Goal: Communication & Community: Answer question/provide support

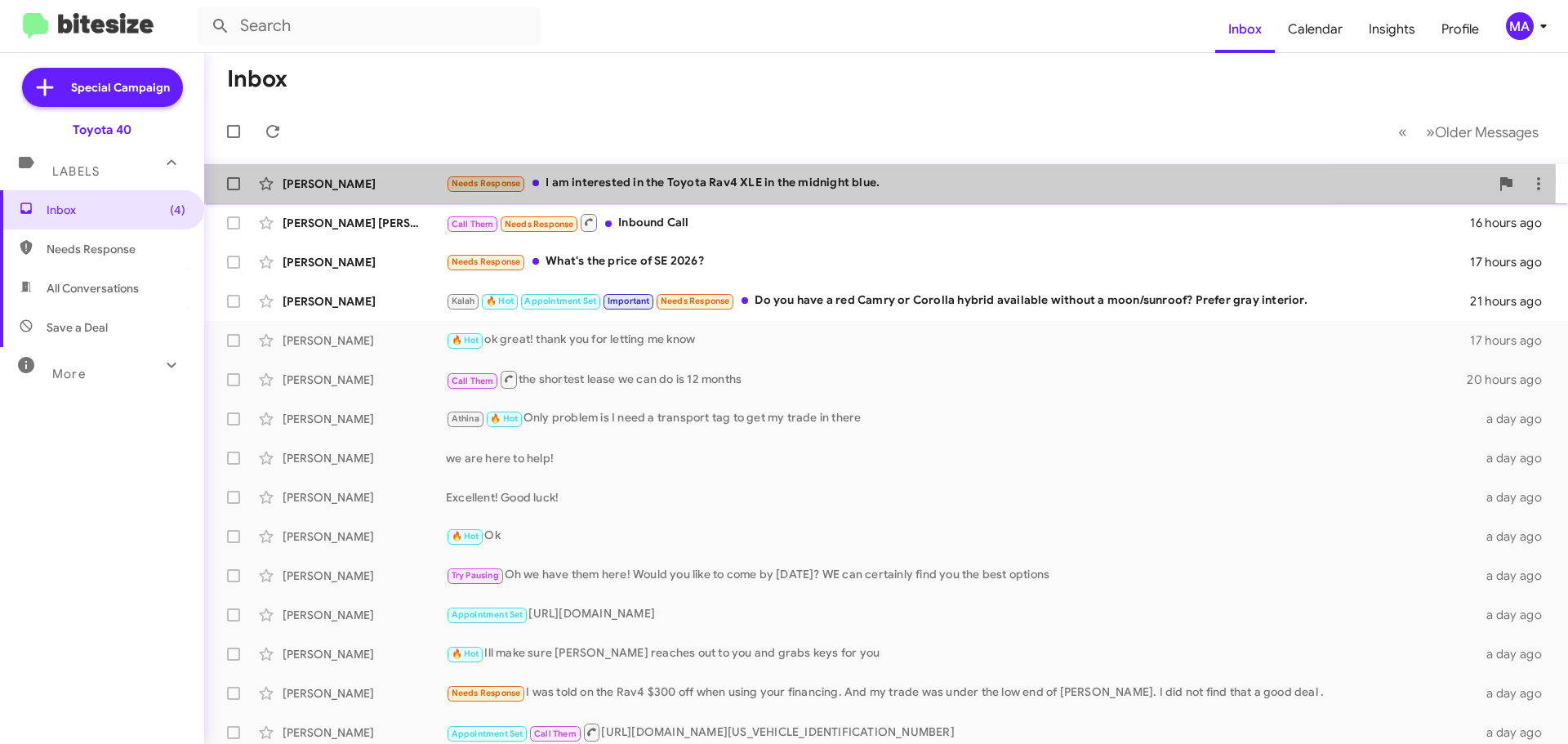
click at [718, 181] on div "Needs Response I am interested in the Toyota Rav4 XLE in the midnight blue." at bounding box center [968, 184] width 1044 height 19
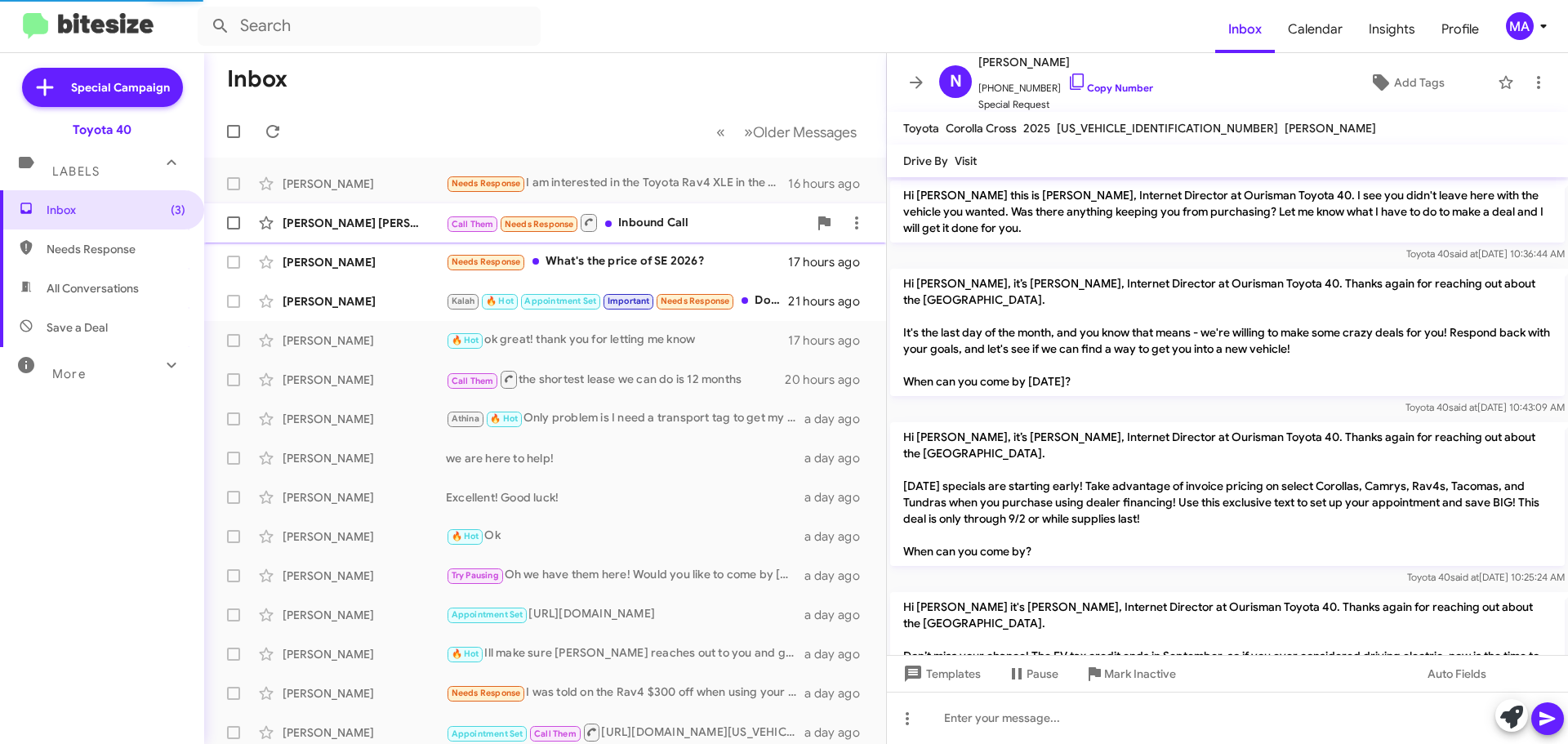
scroll to position [353, 0]
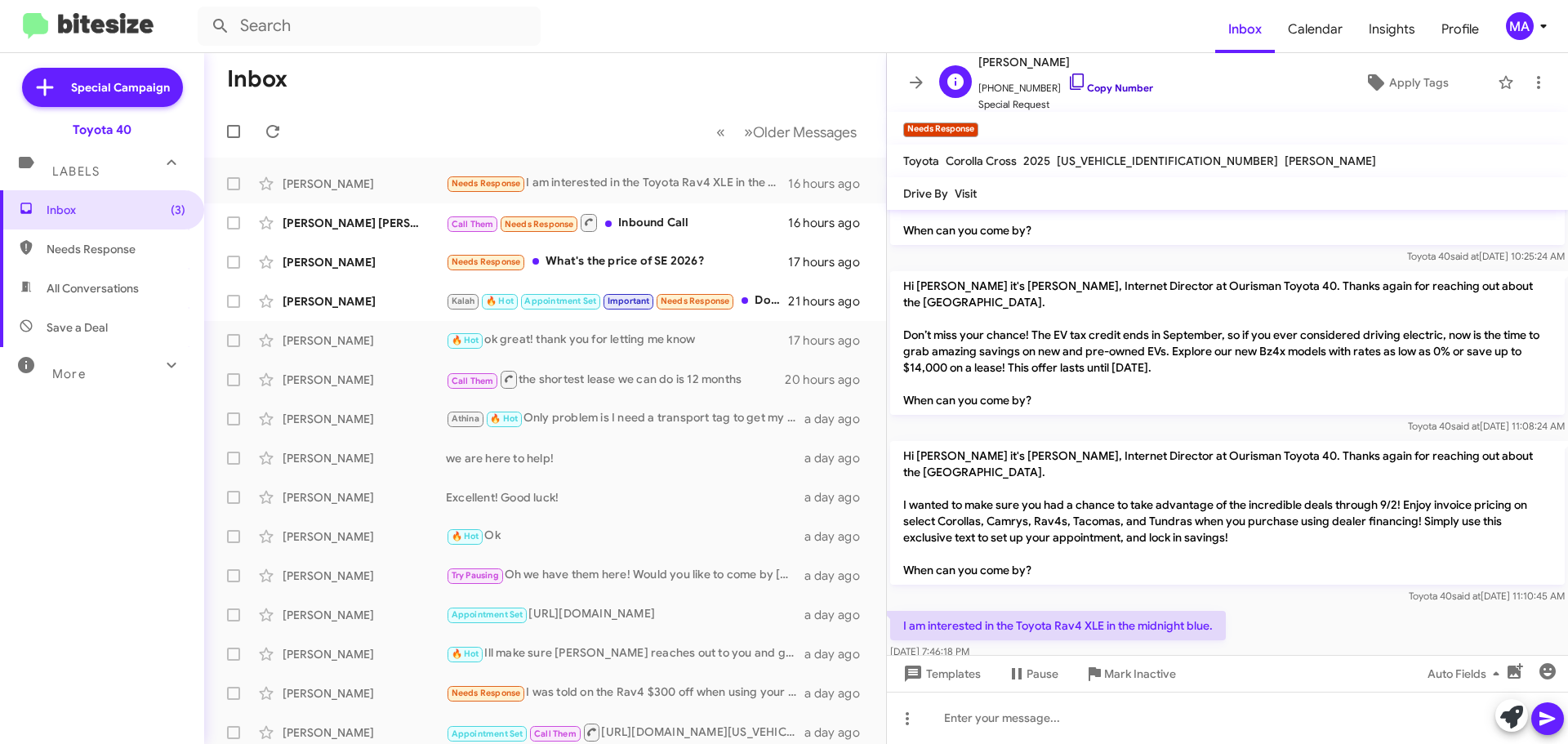
click at [1068, 84] on icon at bounding box center [1077, 81] width 20 height 20
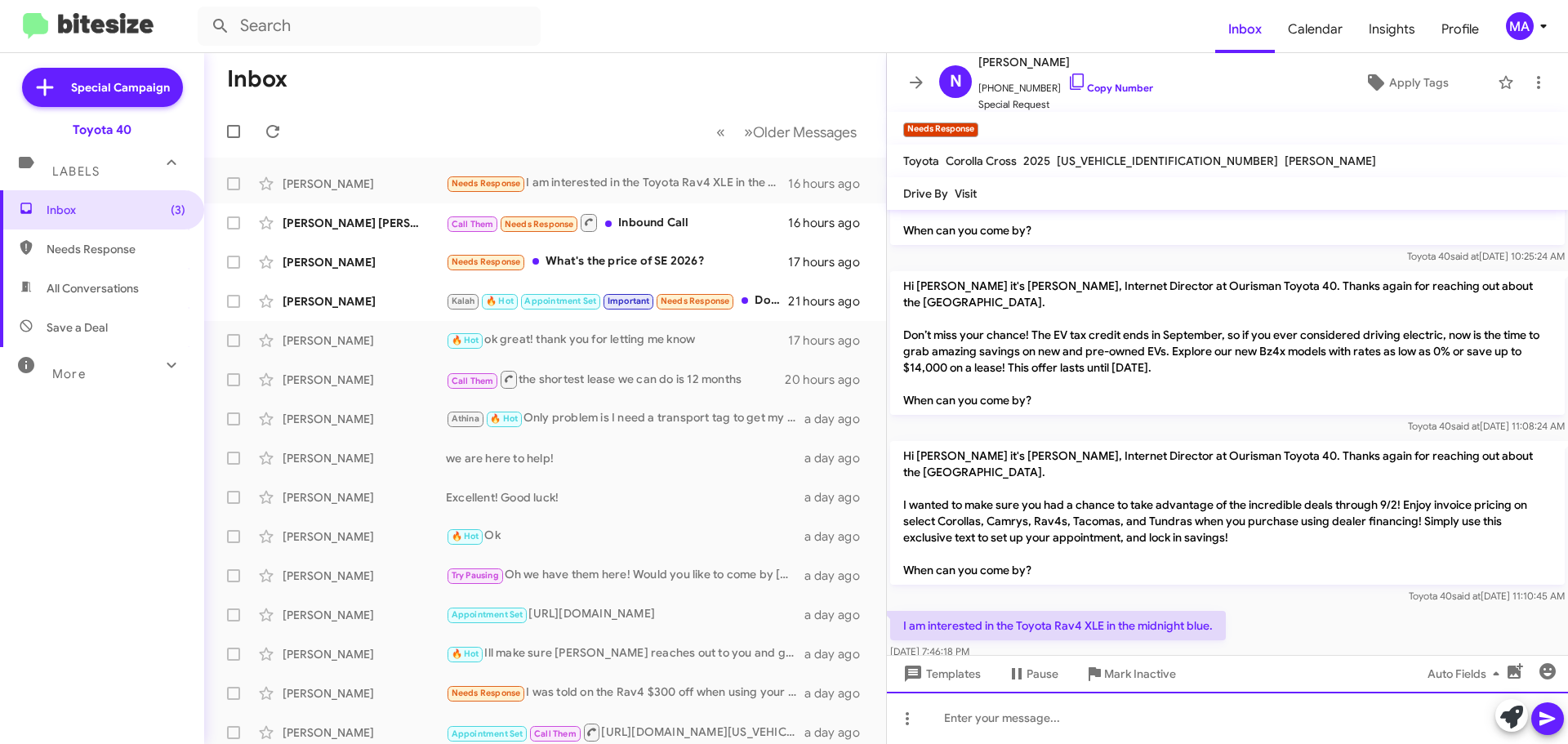
click at [1038, 716] on div at bounding box center [1227, 717] width 681 height 52
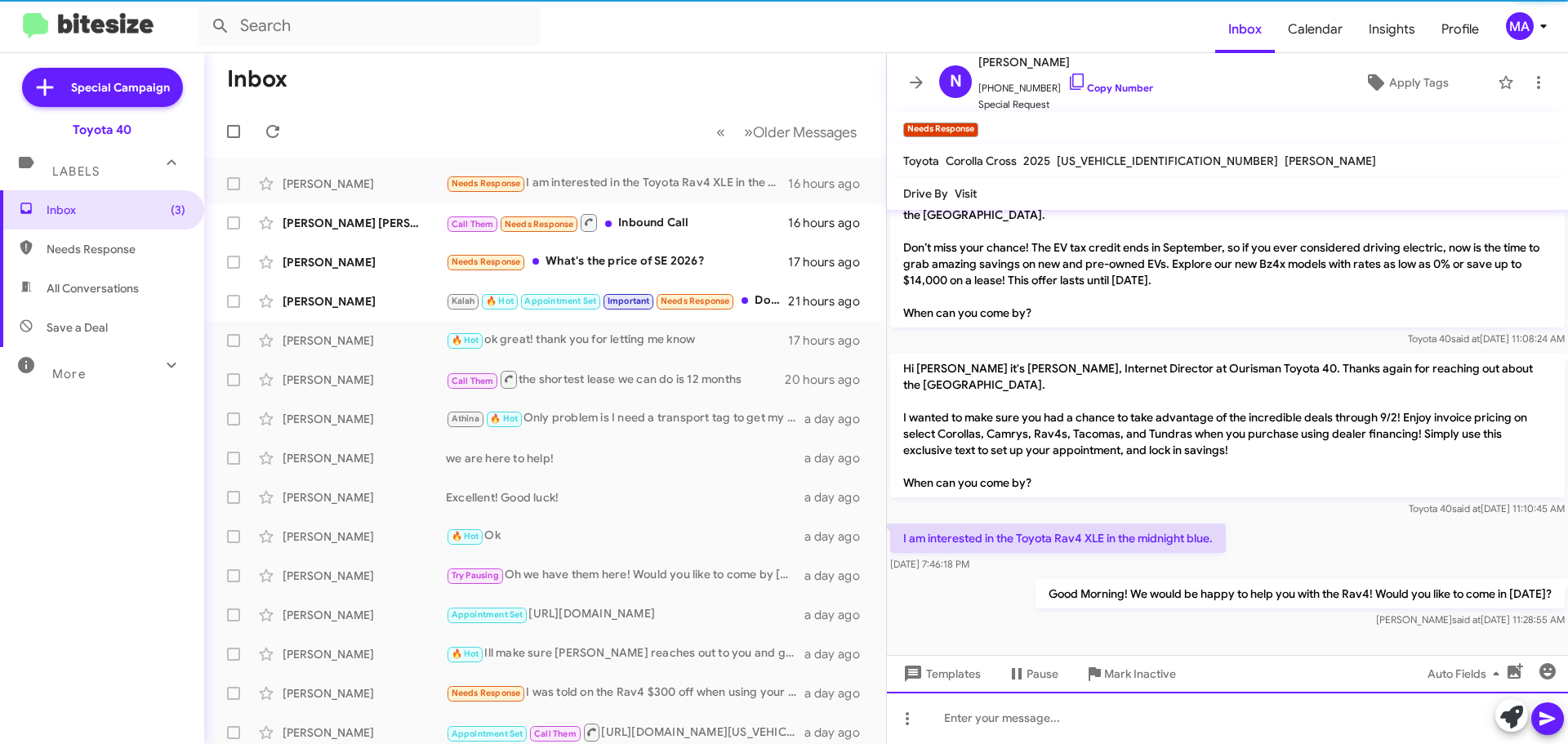
scroll to position [446, 0]
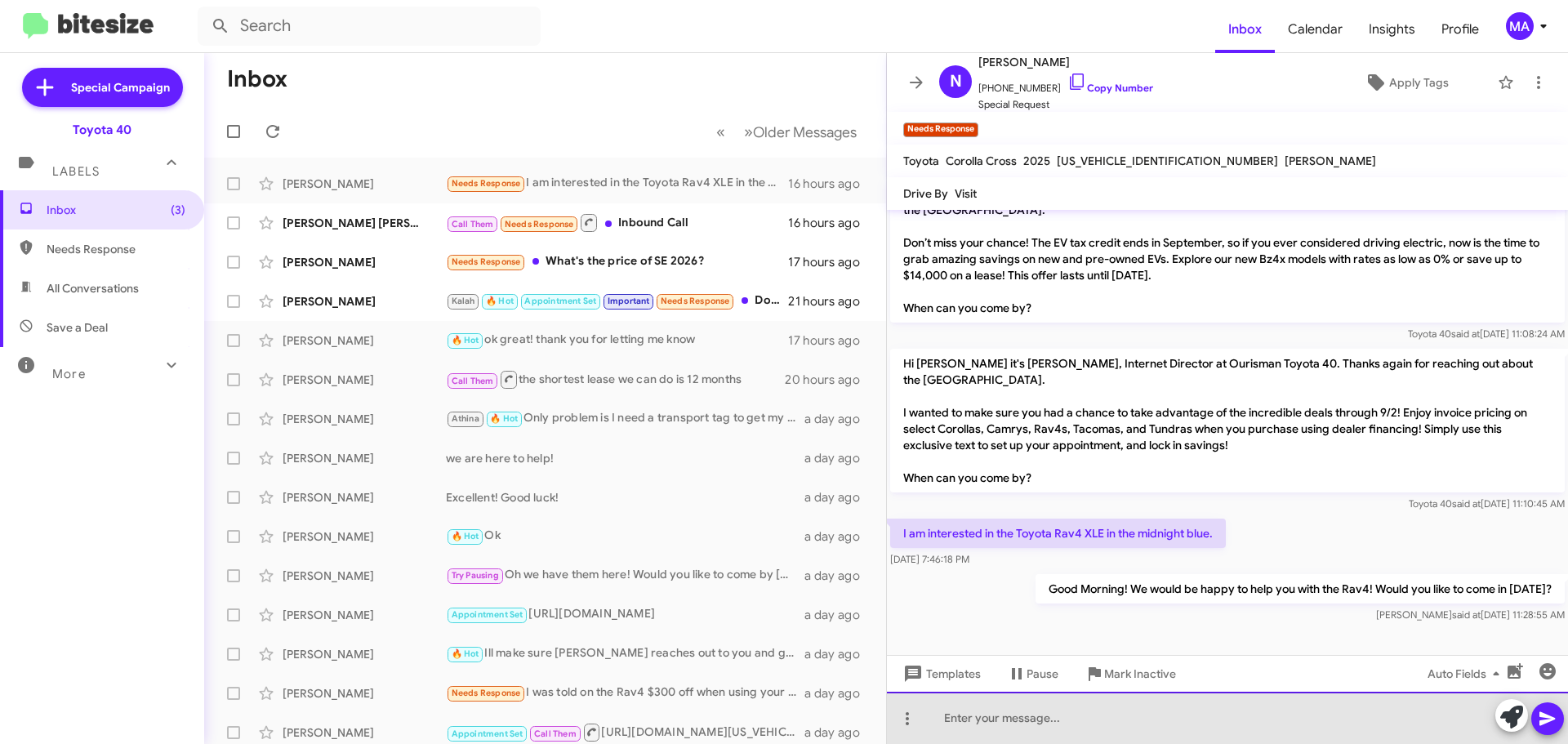
click at [1036, 715] on div at bounding box center [1227, 717] width 681 height 52
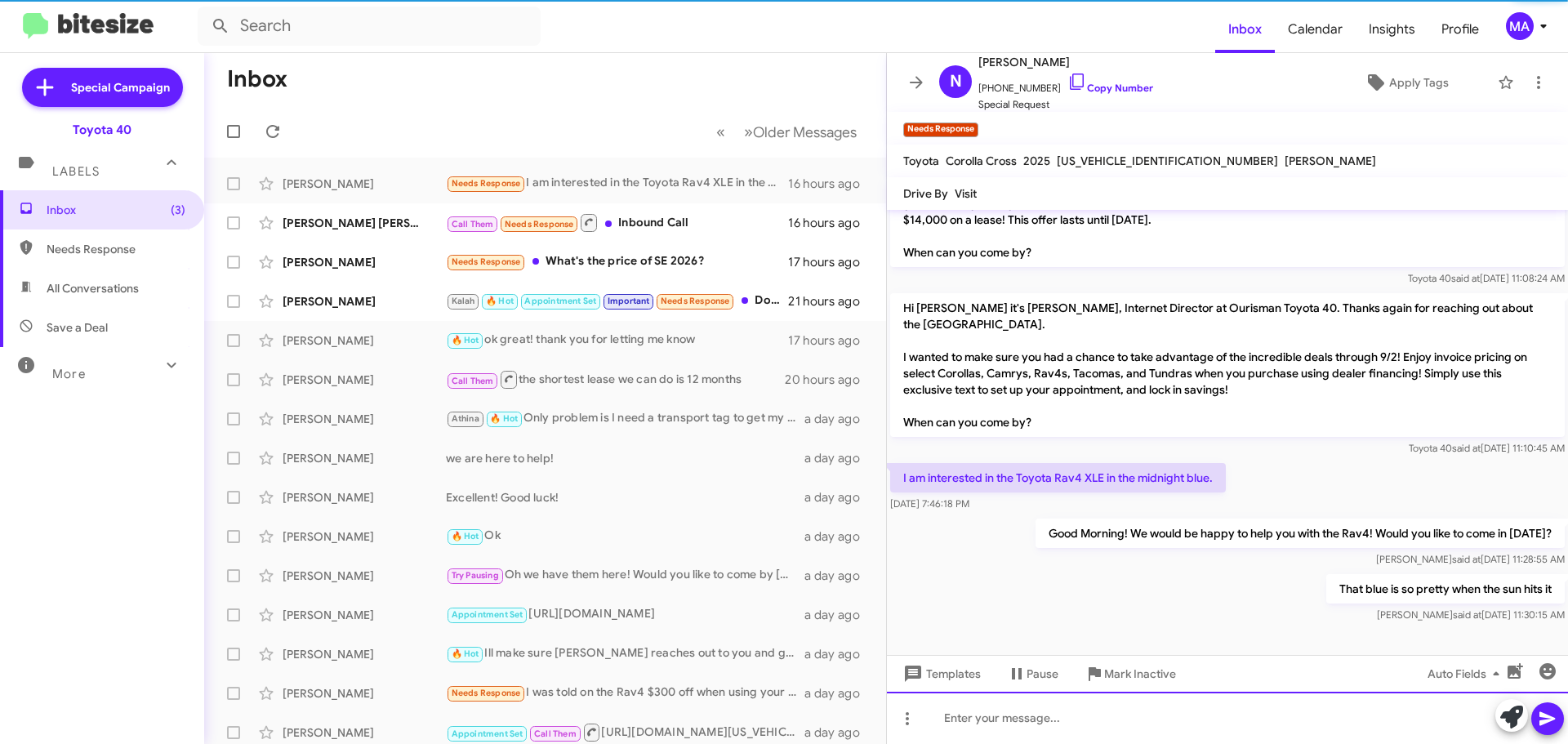
scroll to position [506, 0]
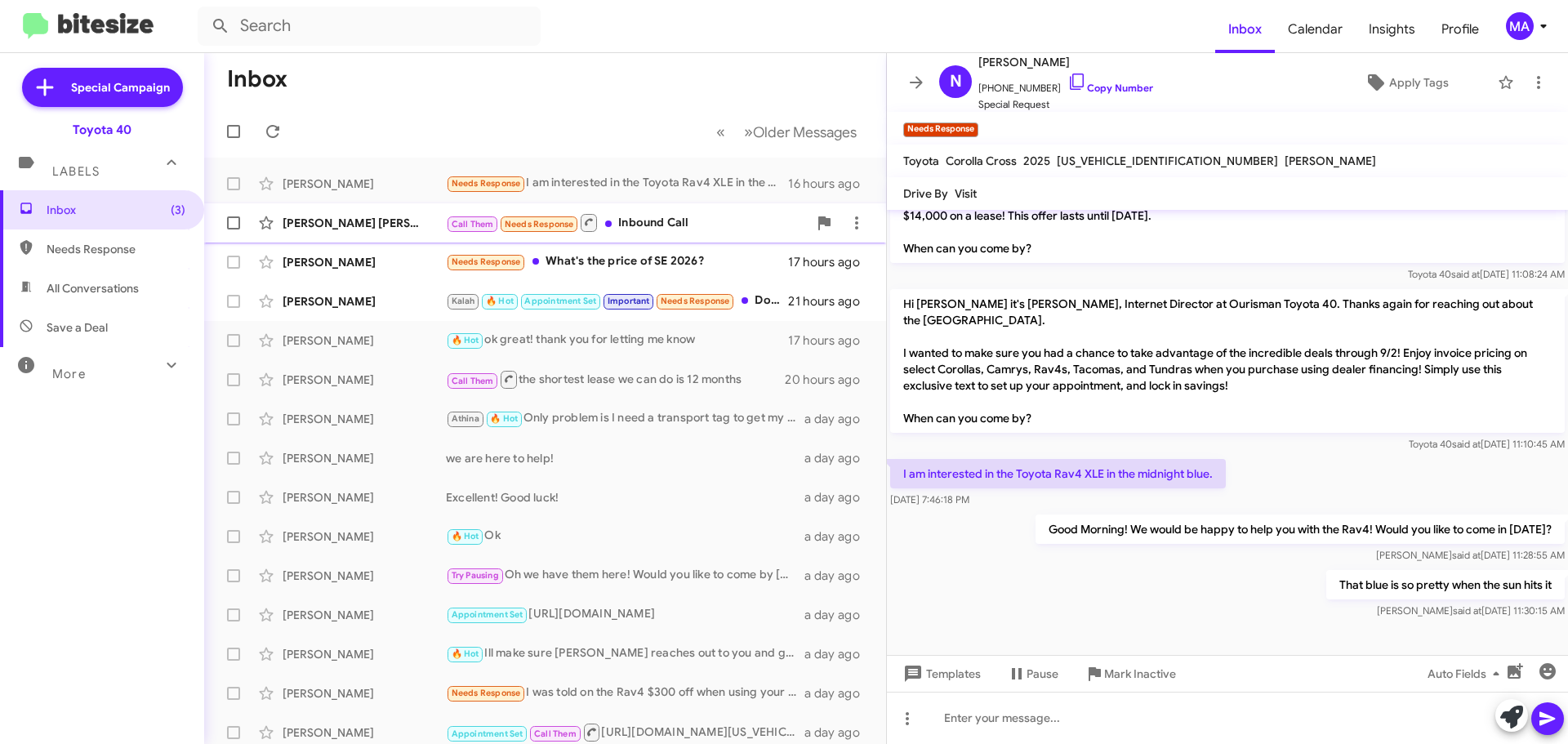
click at [710, 216] on div "Call Them Needs Response Inbound Call" at bounding box center [627, 222] width 362 height 20
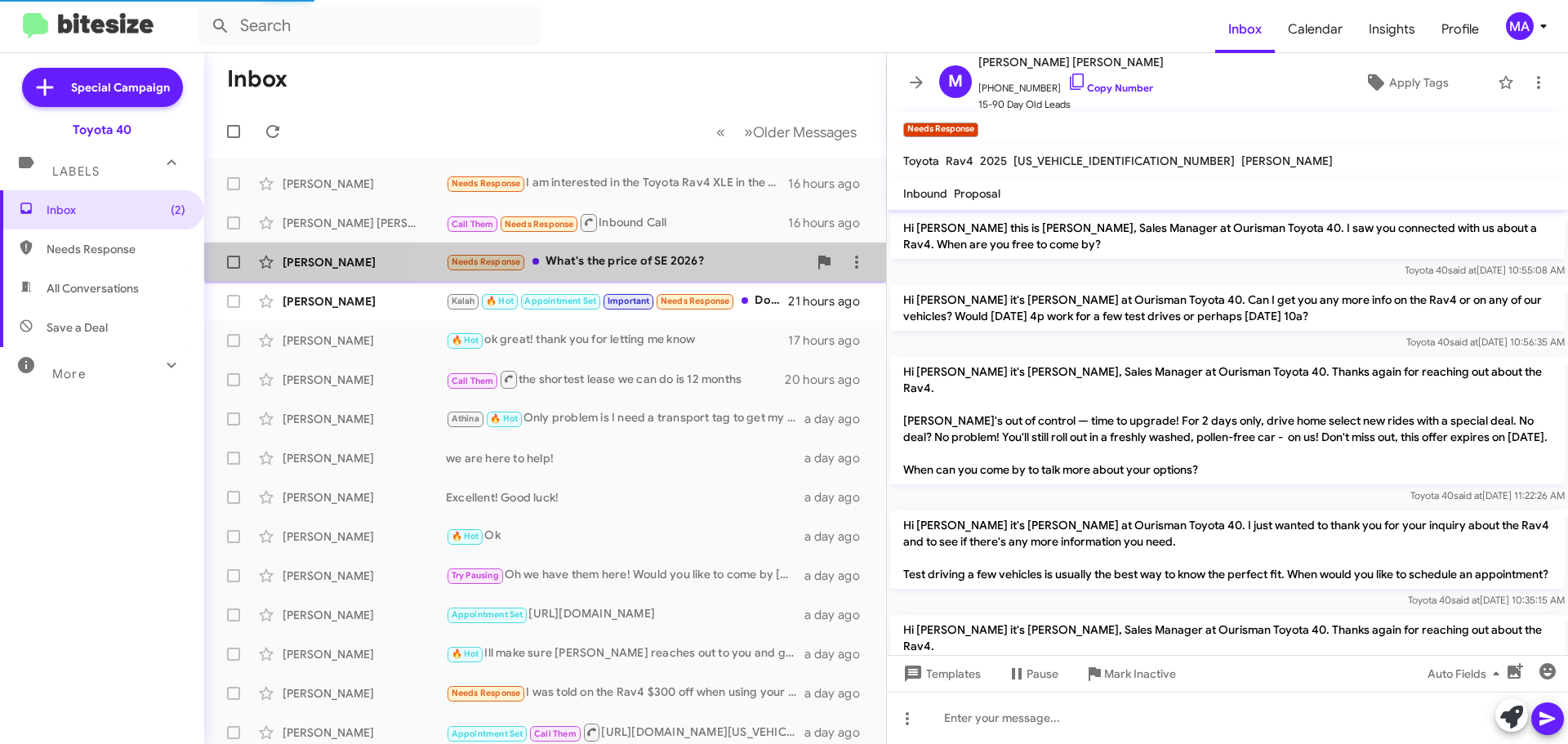
click at [718, 265] on div "Needs Response What's the price of SE 2026?" at bounding box center [627, 262] width 362 height 19
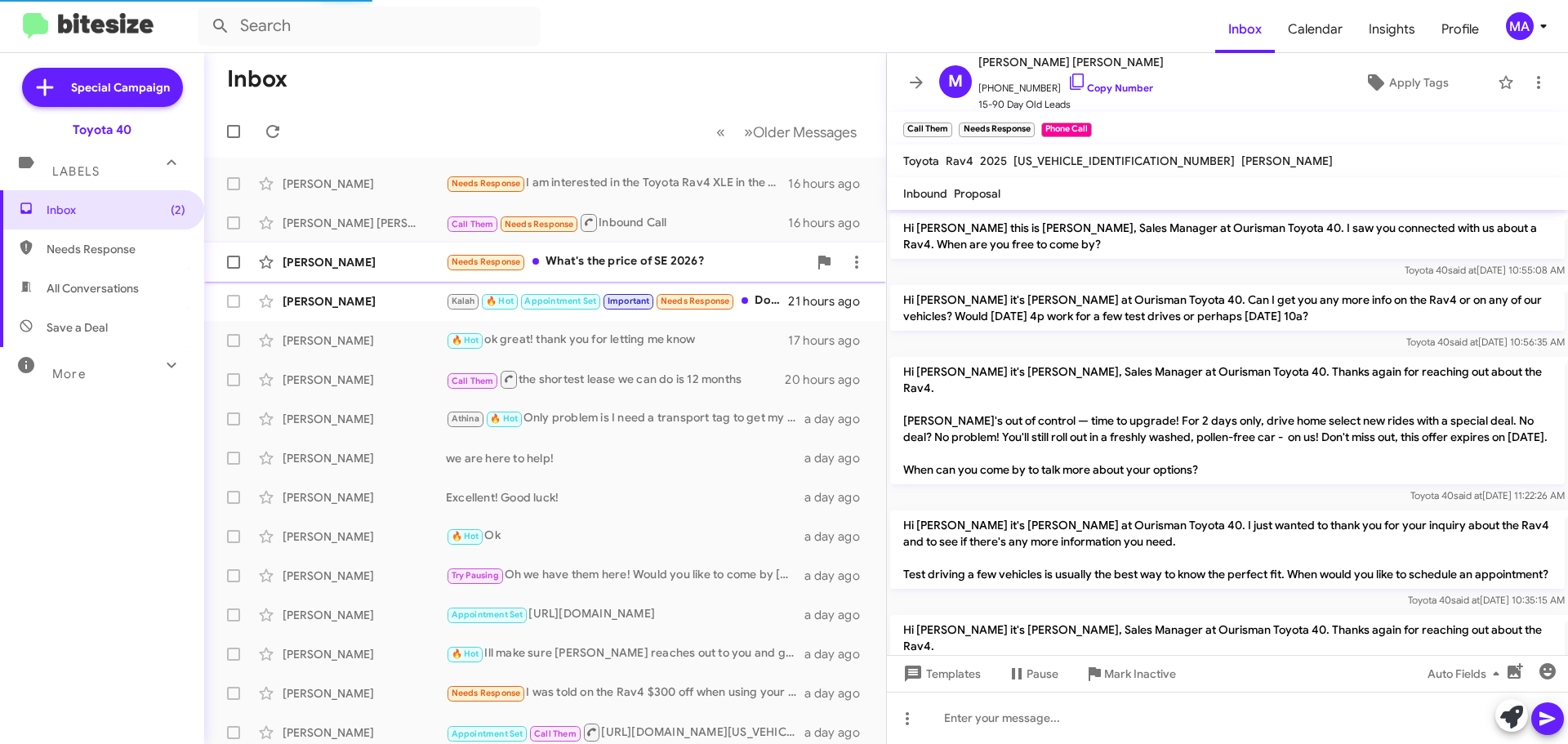
scroll to position [1065, 0]
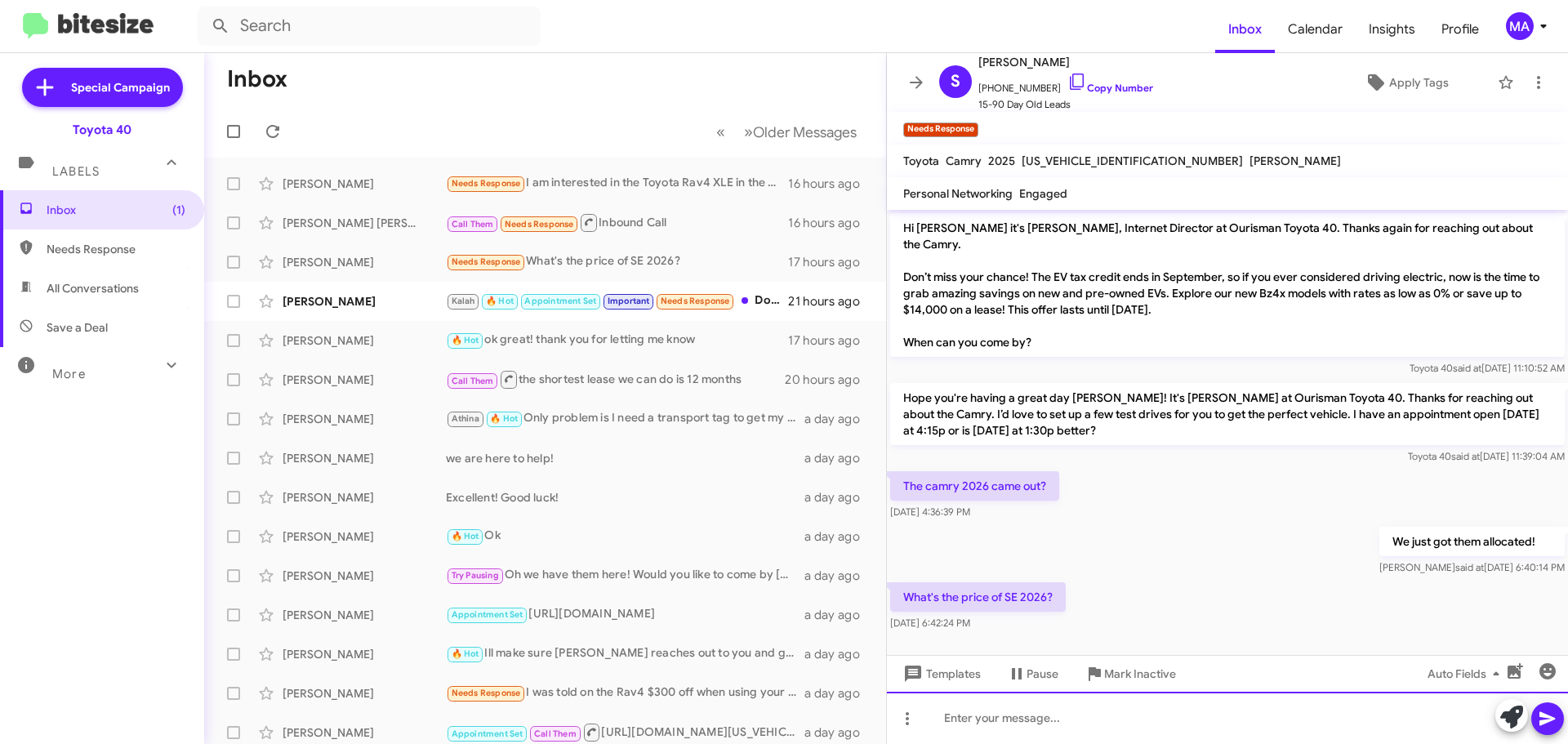
click at [1018, 730] on div at bounding box center [1227, 717] width 681 height 52
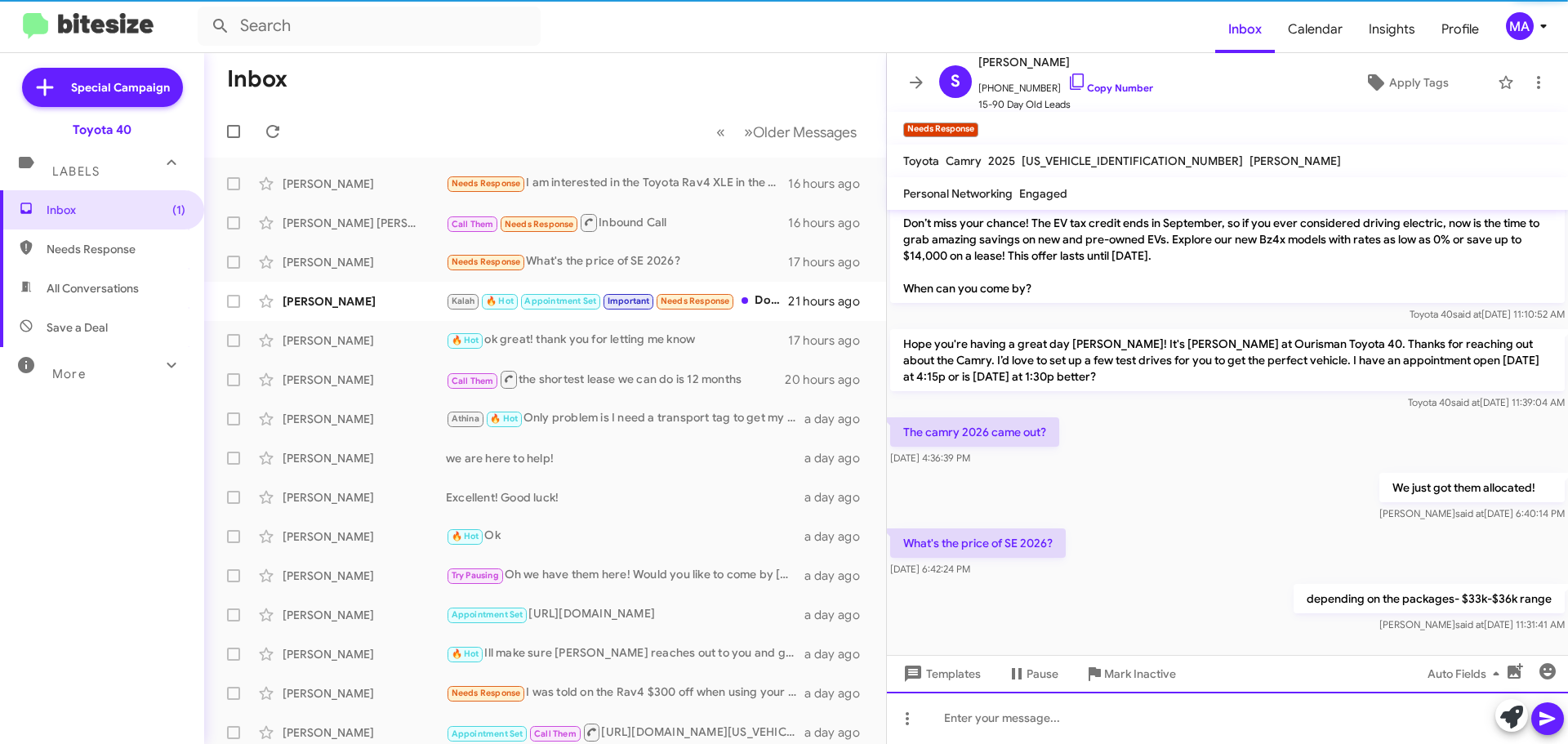
scroll to position [1125, 0]
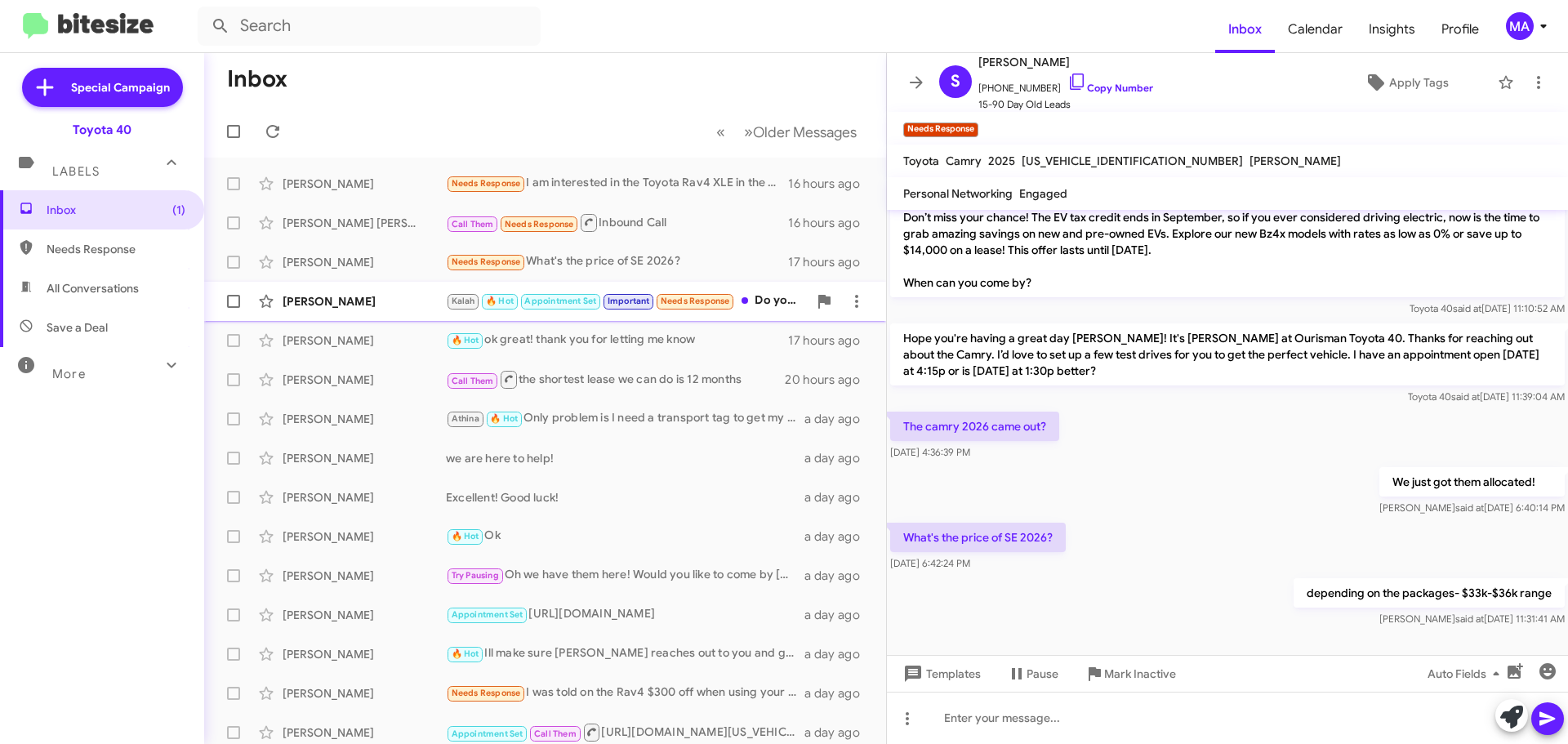
click at [771, 299] on div "Kalah 🔥 Hot Appointment Set Important Needs Response Do you have a red Camry or…" at bounding box center [627, 301] width 362 height 19
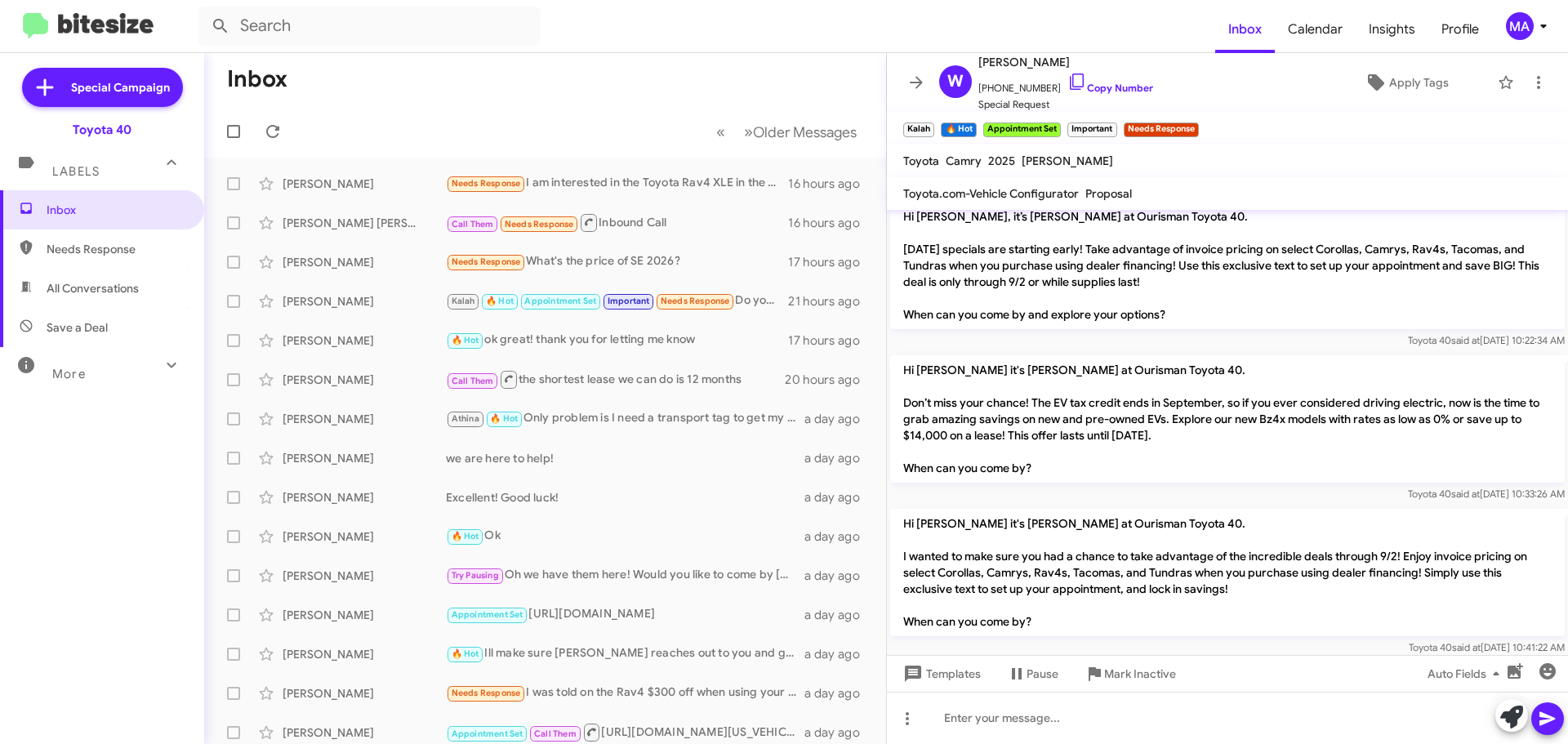
scroll to position [2951, 0]
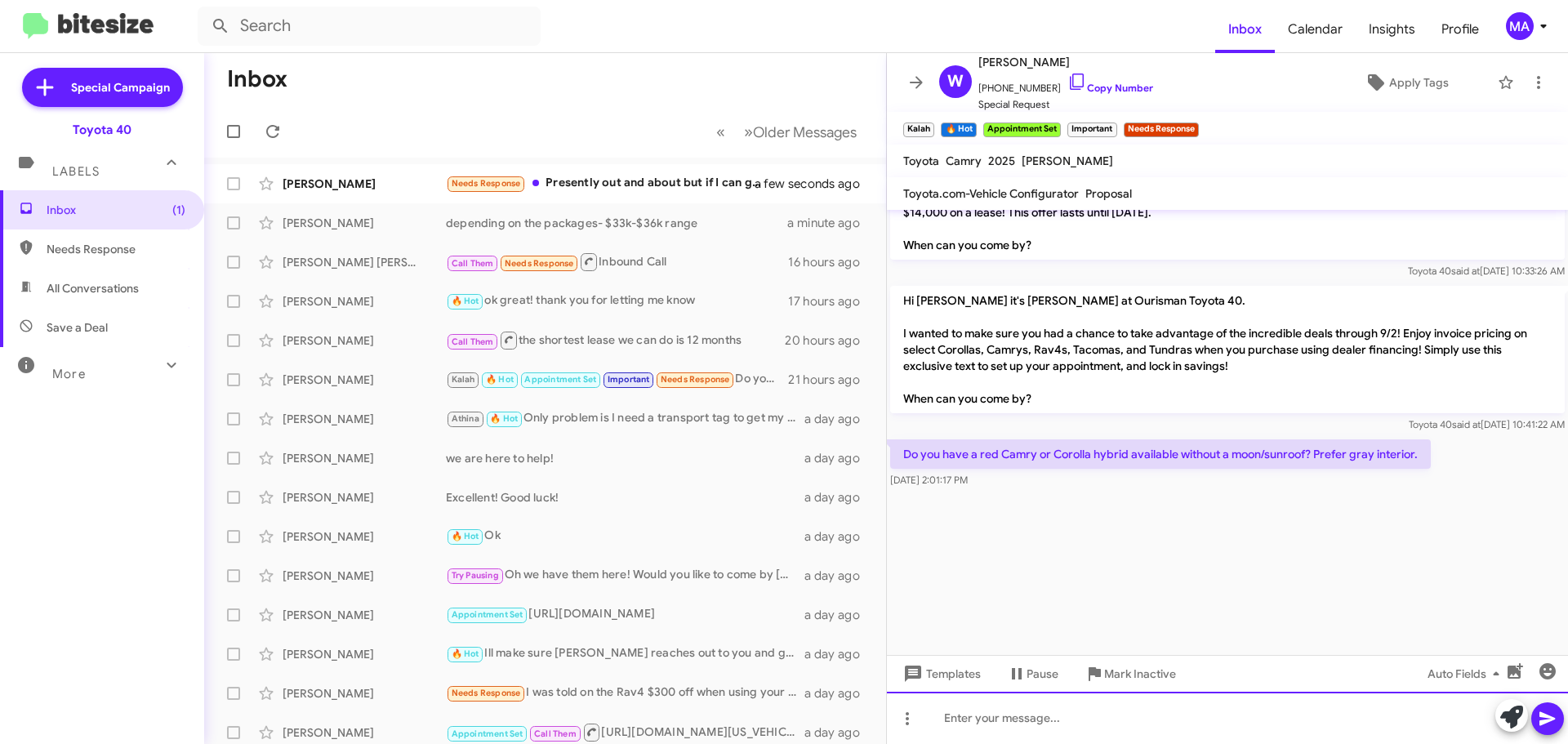
click at [1057, 720] on div at bounding box center [1227, 717] width 681 height 52
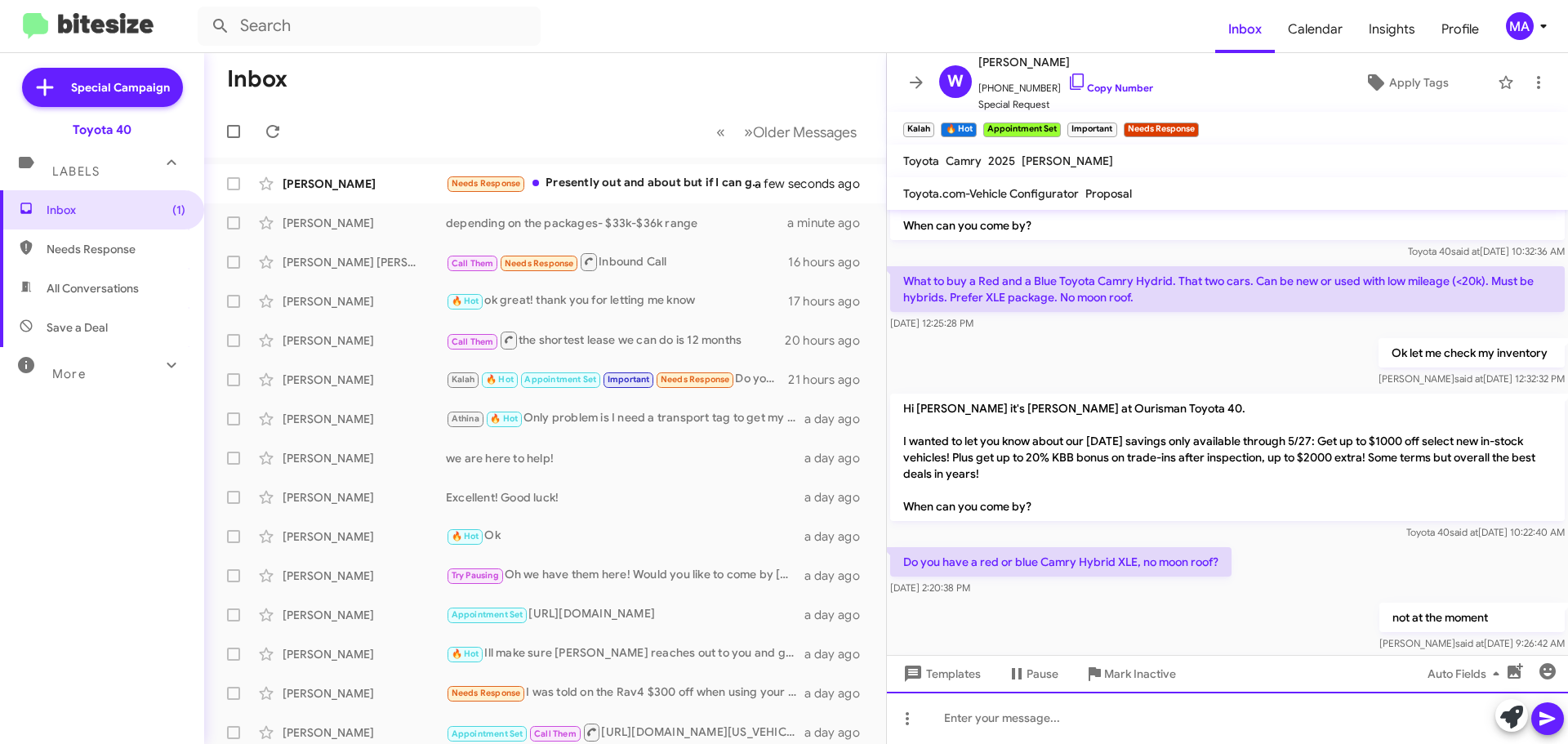
scroll to position [1471, 0]
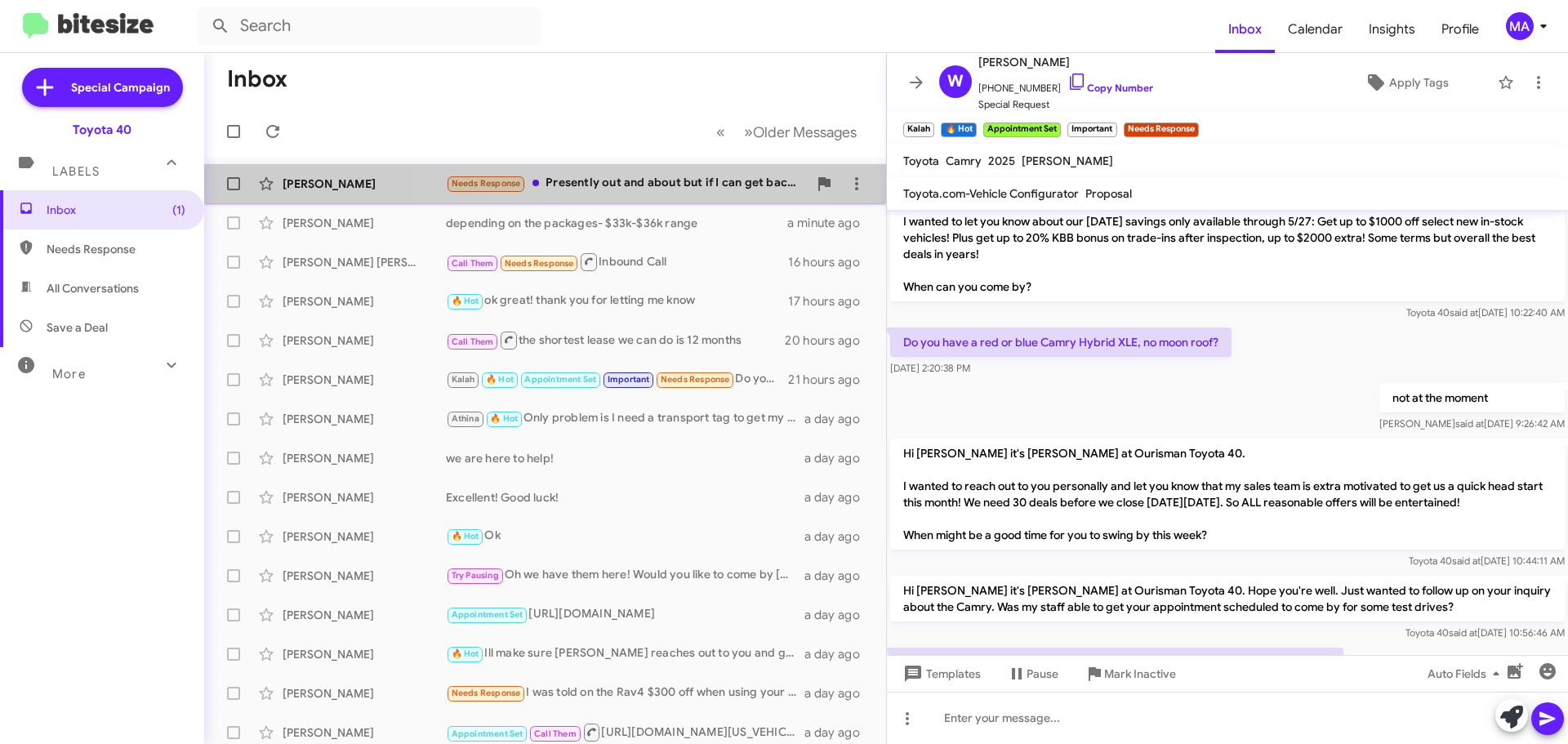
click at [617, 179] on div "Needs Response Presently out and about but if I can get back prior to your clos…" at bounding box center [627, 184] width 362 height 19
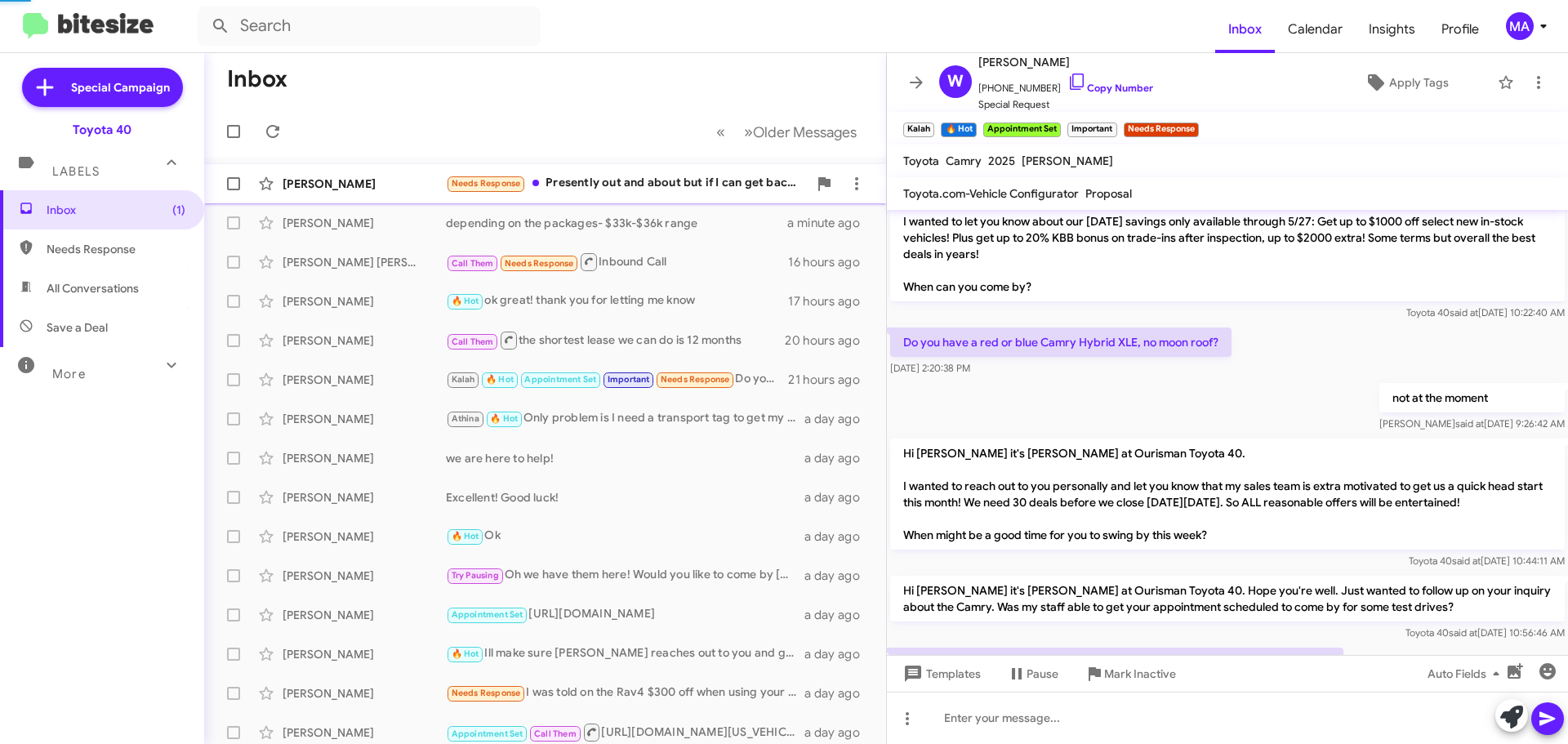
scroll to position [582, 0]
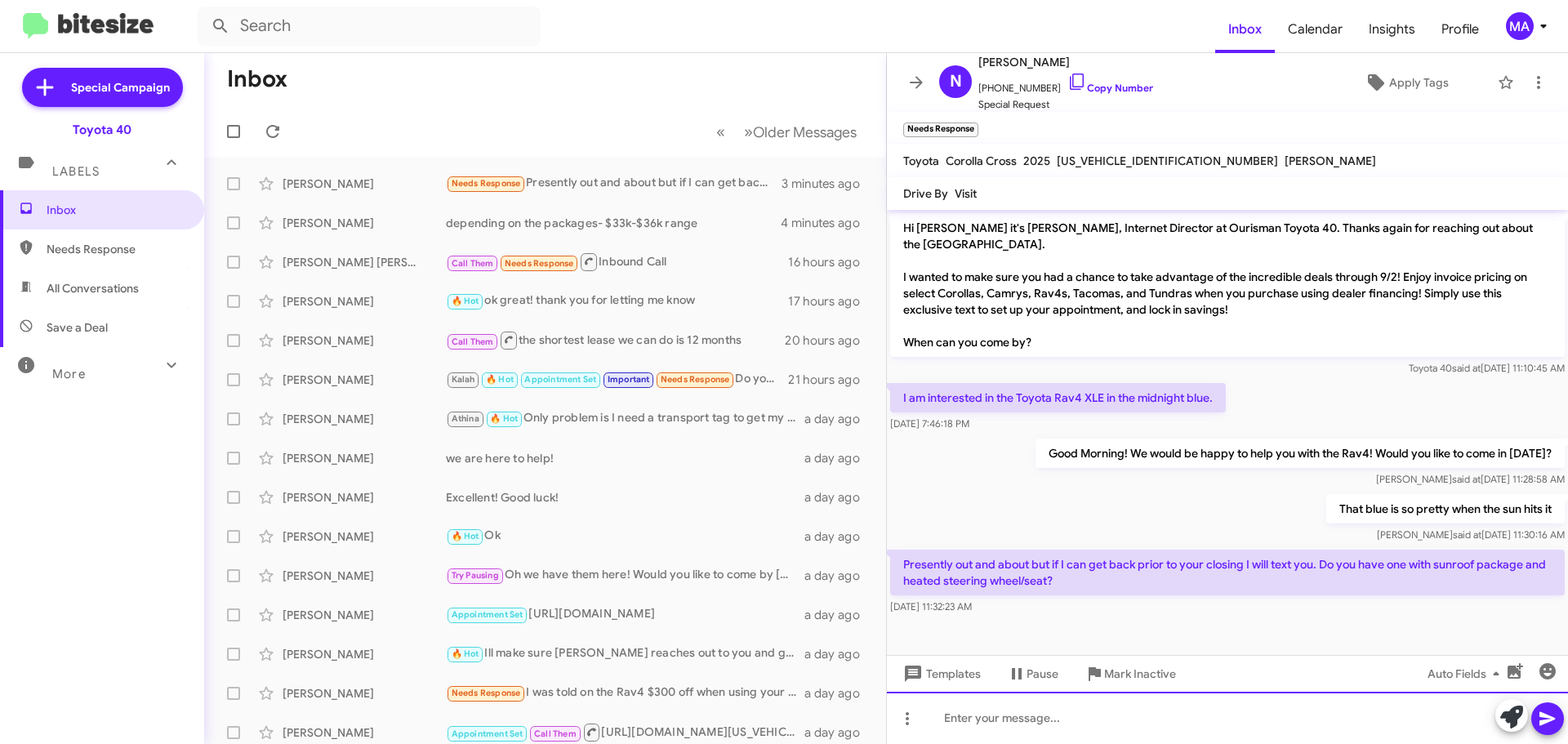
click at [975, 727] on div at bounding box center [1227, 717] width 681 height 52
click at [1397, 725] on div "yes both of the blue Rav4s that we have sunroof and heated seats/steering wheel!" at bounding box center [1227, 717] width 681 height 52
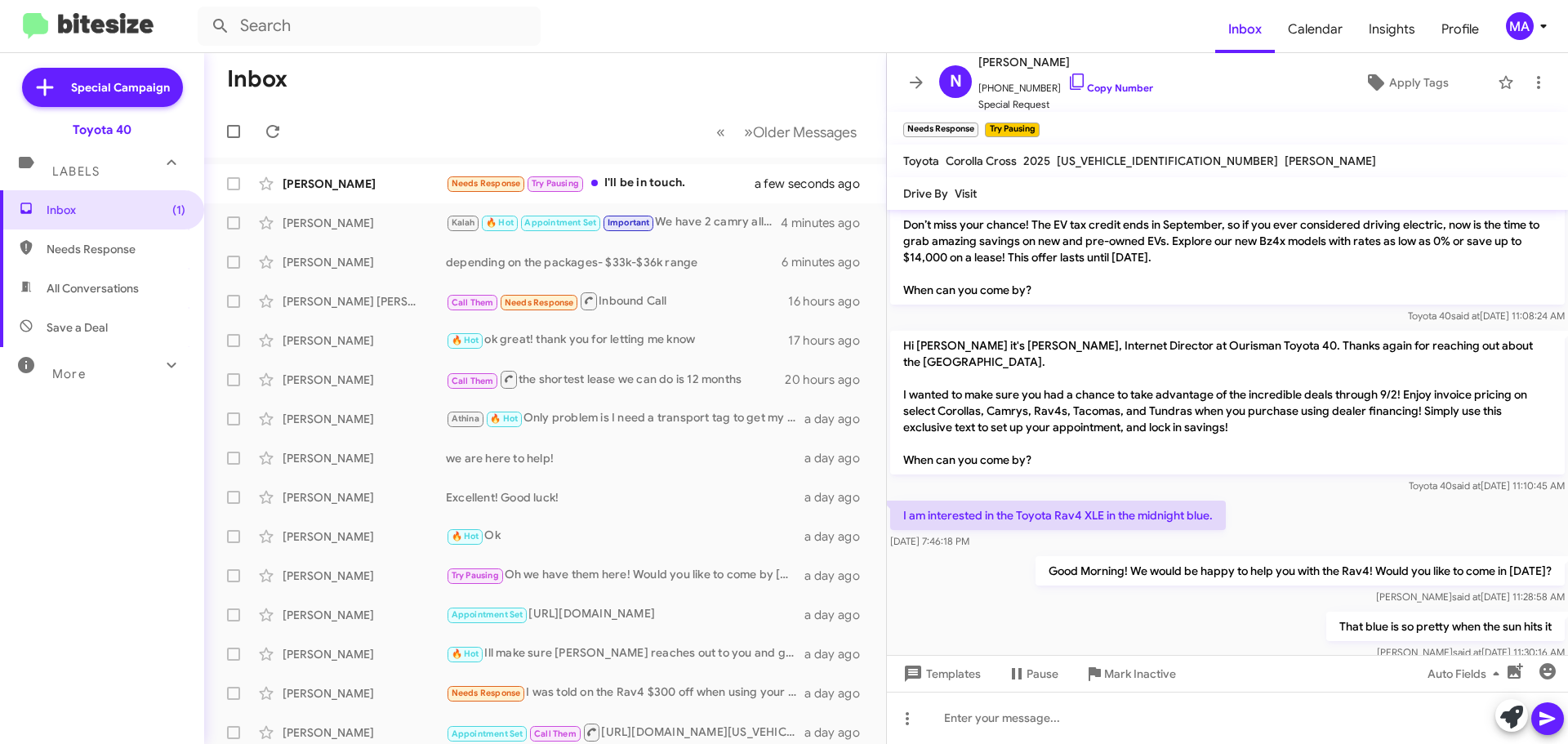
scroll to position [701, 0]
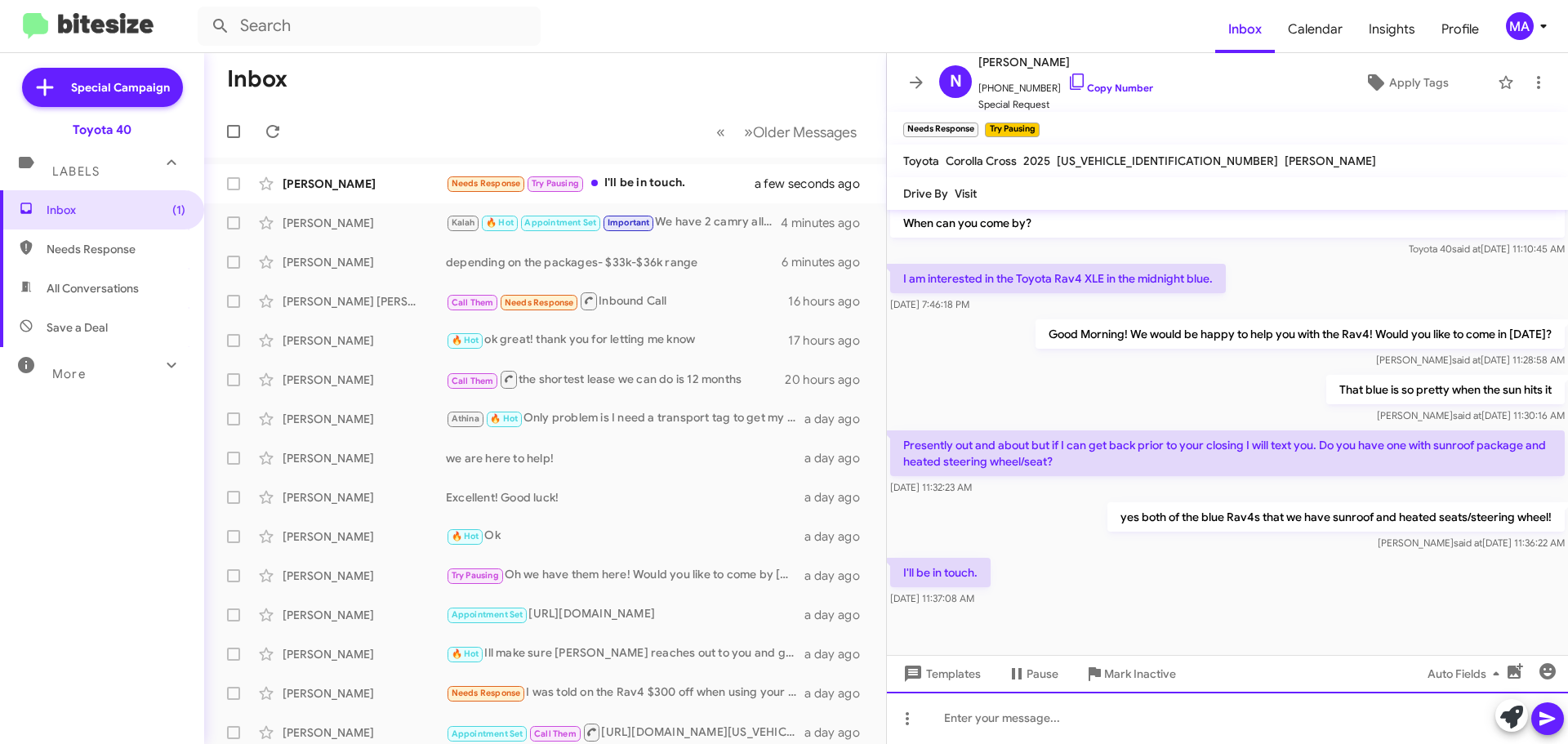
click at [1082, 720] on div at bounding box center [1227, 717] width 681 height 52
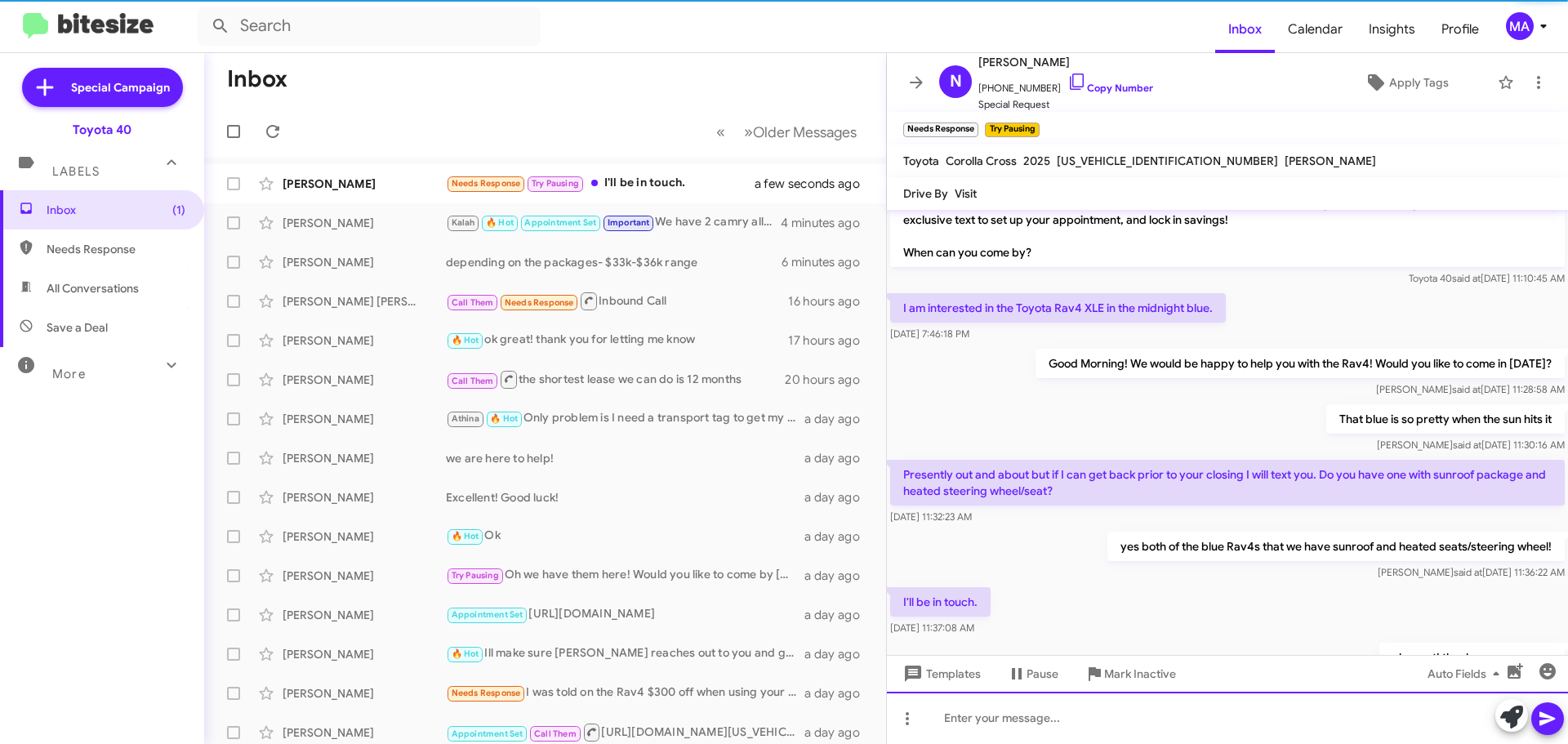
scroll to position [760, 0]
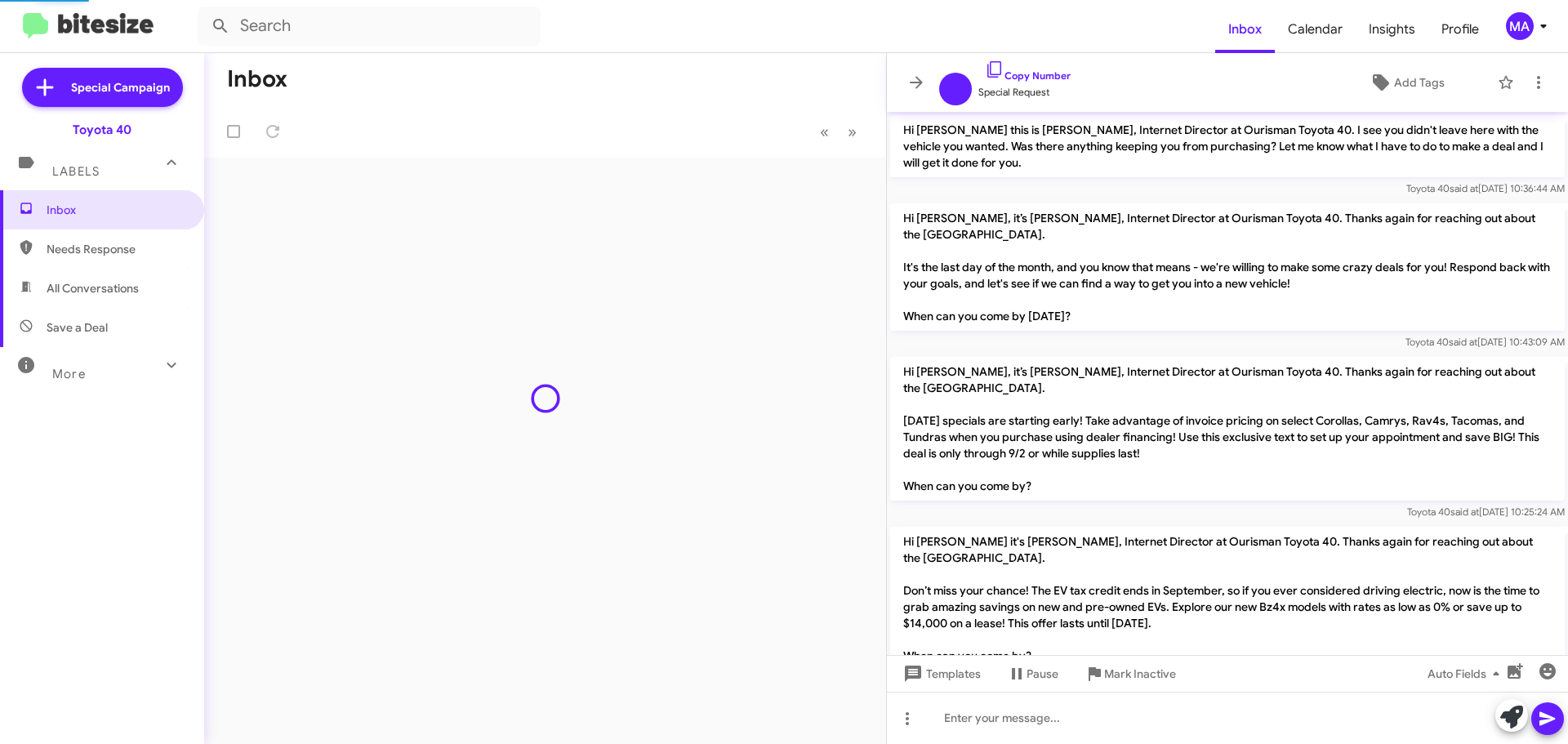
scroll to position [662, 0]
